Goal: Use online tool/utility

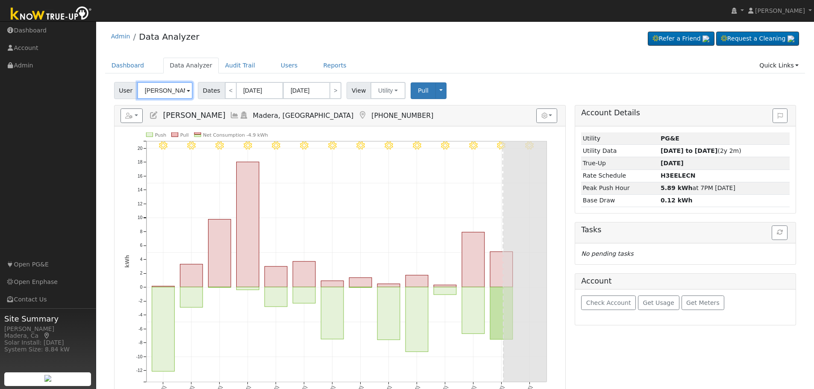
click at [178, 91] on input "[PERSON_NAME]" at bounding box center [165, 90] width 56 height 17
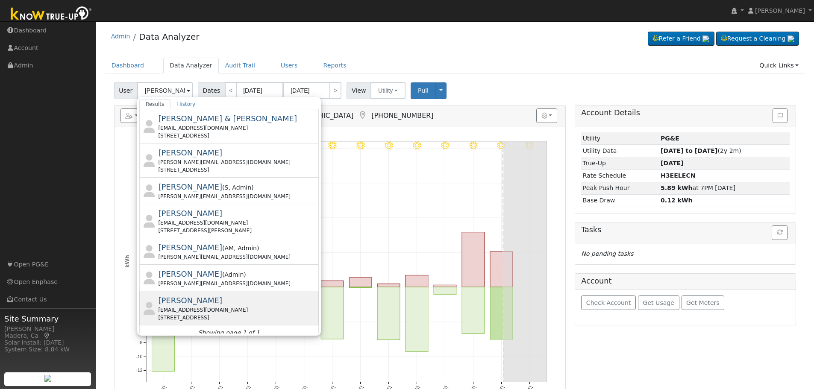
click at [197, 302] on span "[PERSON_NAME]" at bounding box center [190, 300] width 64 height 9
type input "[PERSON_NAME]"
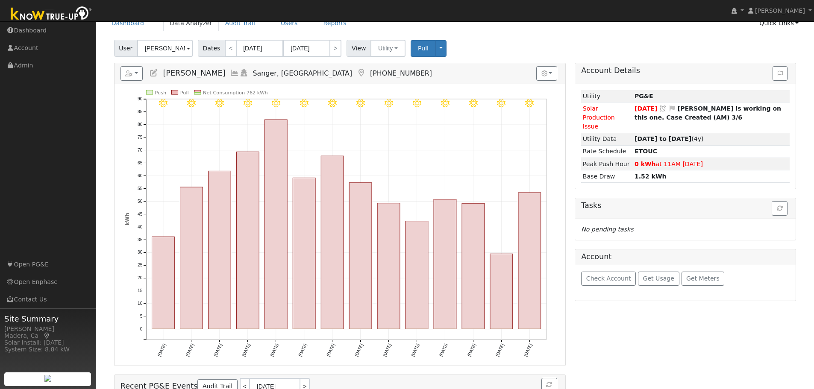
scroll to position [43, 0]
click at [230, 74] on icon at bounding box center [234, 73] width 9 height 8
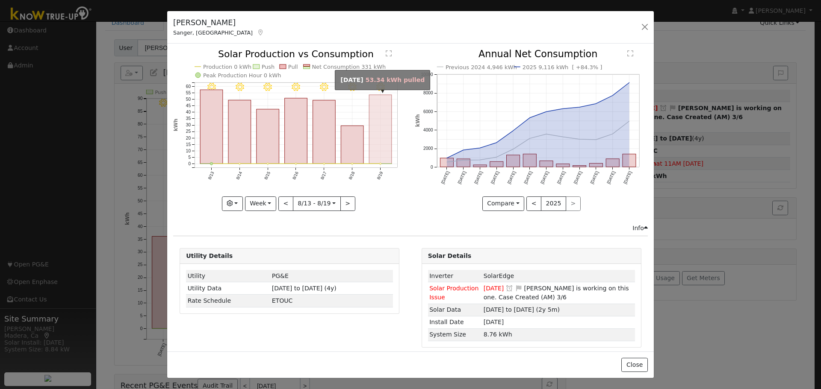
click at [380, 147] on rect "onclick=""" at bounding box center [380, 129] width 23 height 69
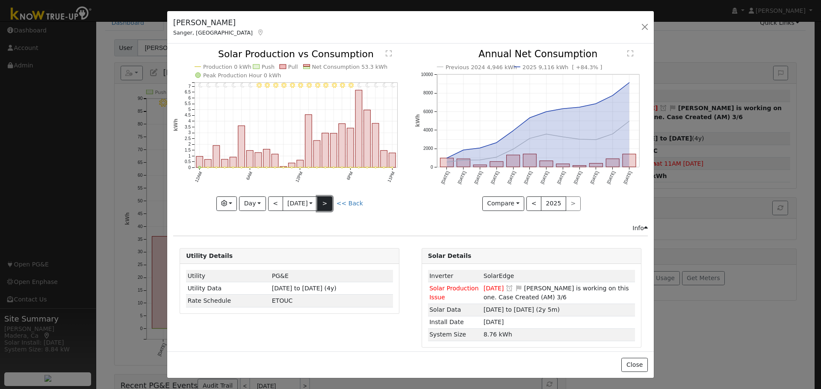
click at [327, 203] on button ">" at bounding box center [324, 204] width 15 height 15
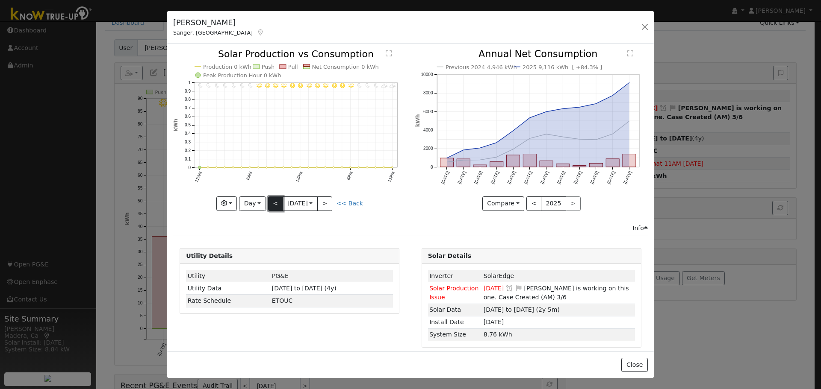
click at [272, 201] on button "<" at bounding box center [275, 204] width 15 height 15
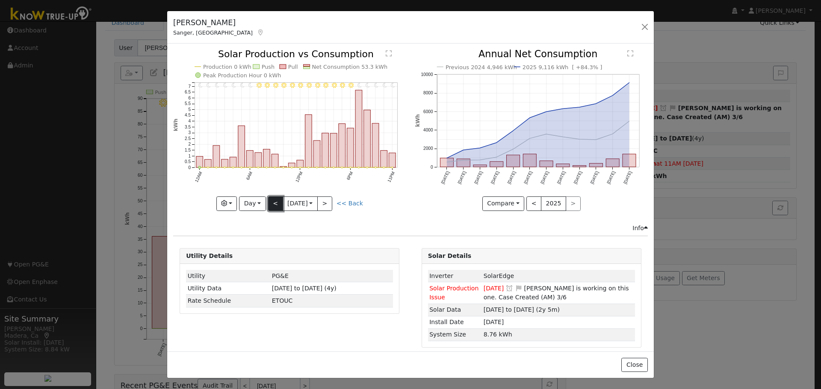
click at [272, 201] on button "<" at bounding box center [275, 204] width 15 height 15
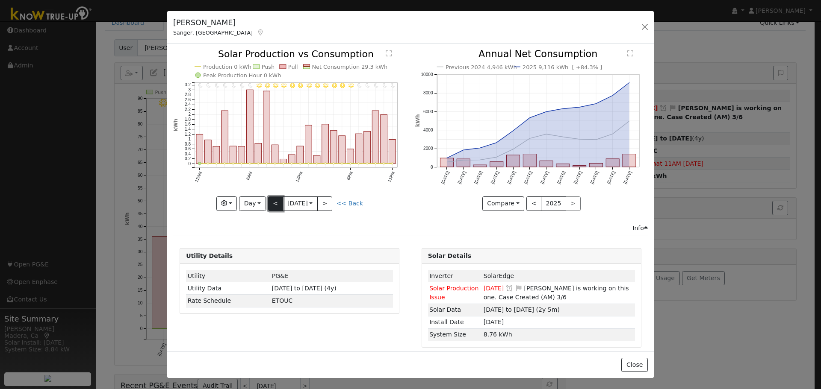
click at [272, 201] on button "<" at bounding box center [275, 204] width 15 height 15
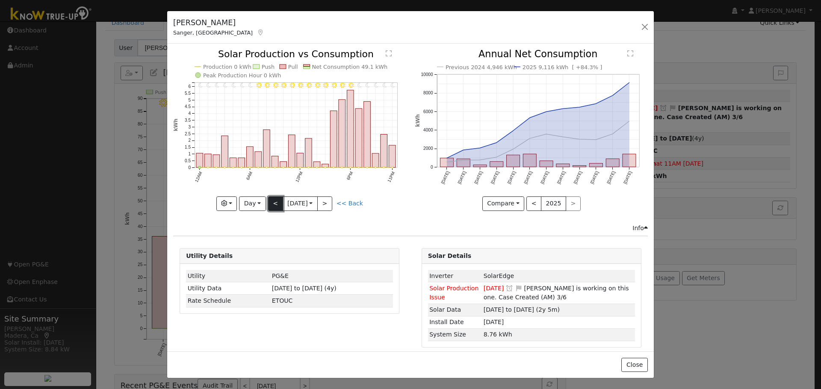
click at [272, 201] on button "<" at bounding box center [275, 204] width 15 height 15
click at [274, 202] on button "<" at bounding box center [275, 204] width 15 height 15
type input "[DATE]"
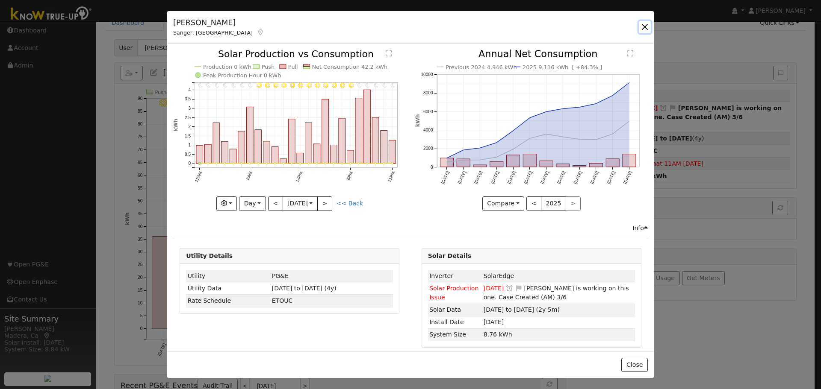
click at [644, 29] on button "button" at bounding box center [645, 27] width 12 height 12
